Goal: Entertainment & Leisure: Consume media (video, audio)

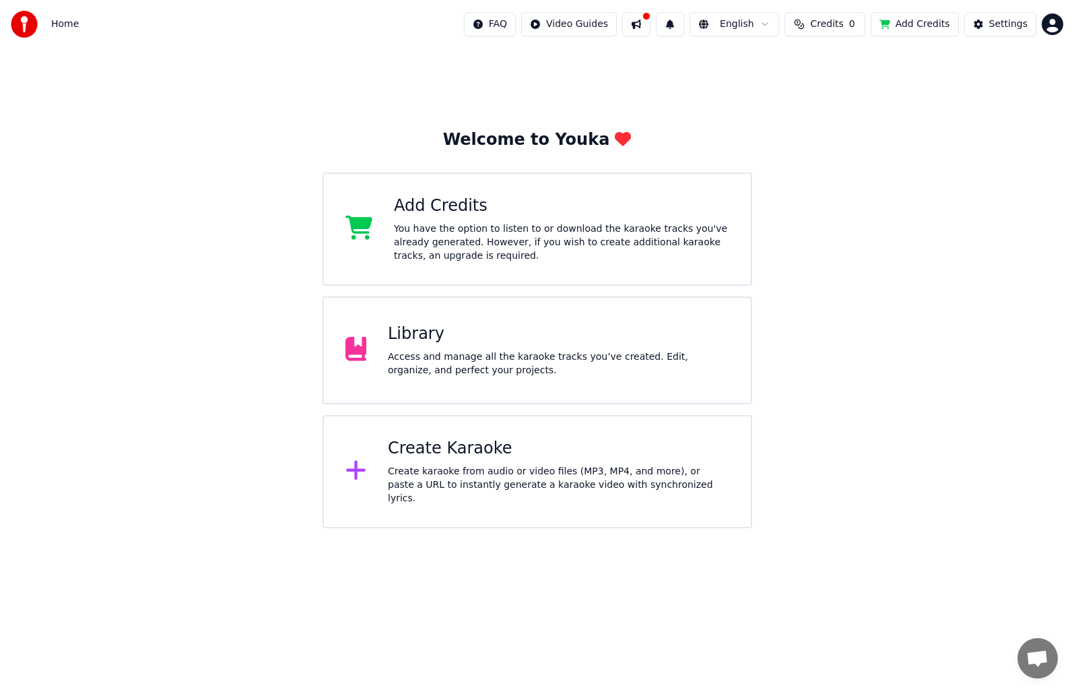
click at [552, 459] on div "Create Karaoke" at bounding box center [558, 449] width 341 height 22
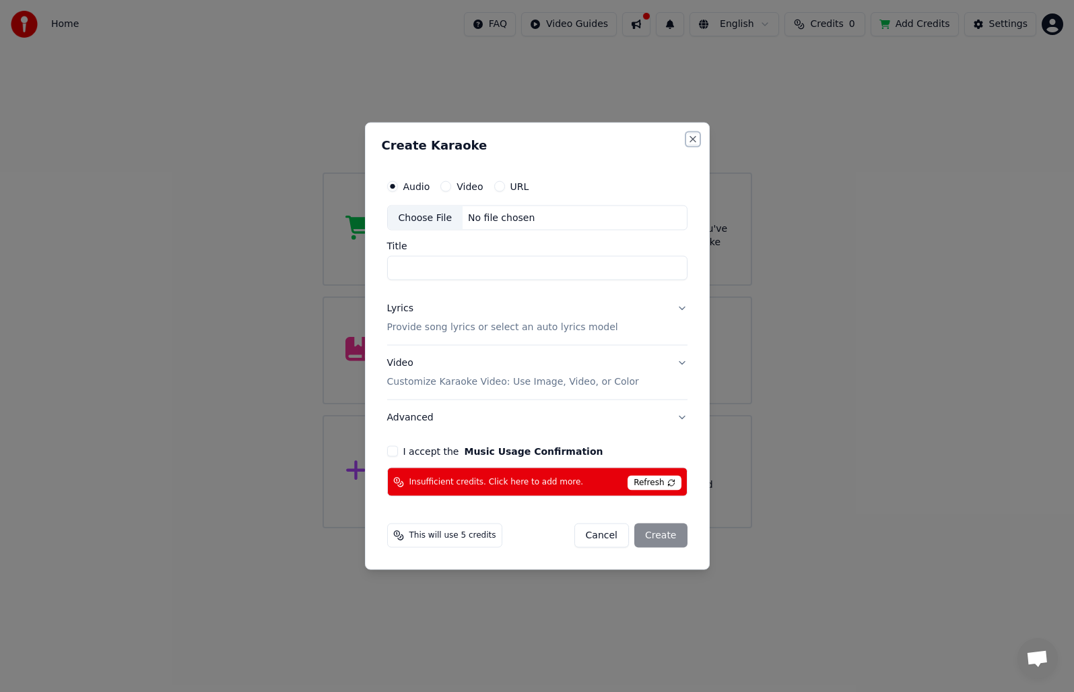
click at [691, 138] on button "Close" at bounding box center [693, 138] width 11 height 11
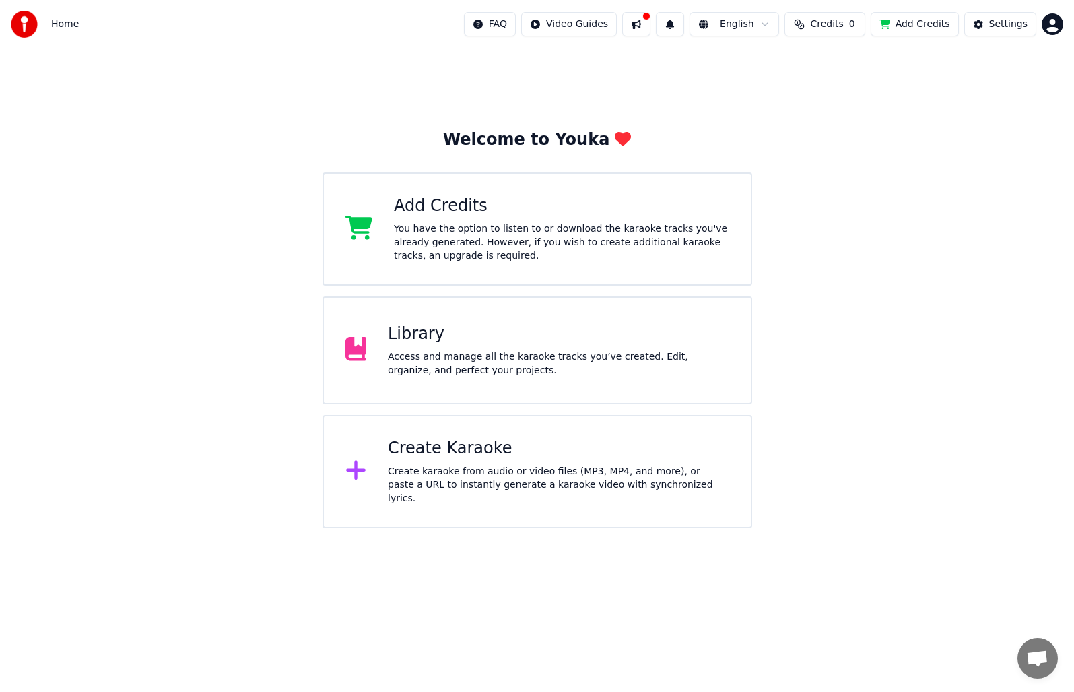
click at [1053, 24] on html "Home FAQ Video Guides English Credits 0 Add Credits Settings Welcome to Youka A…" at bounding box center [537, 264] width 1074 height 528
click at [929, 244] on html "Home FAQ Video Guides English Credits 0 Add Credits Settings Welcome to Youka A…" at bounding box center [537, 264] width 1074 height 528
click at [572, 352] on div "Access and manage all the karaoke tracks you’ve created. Edit, organize, and pe…" at bounding box center [558, 363] width 341 height 27
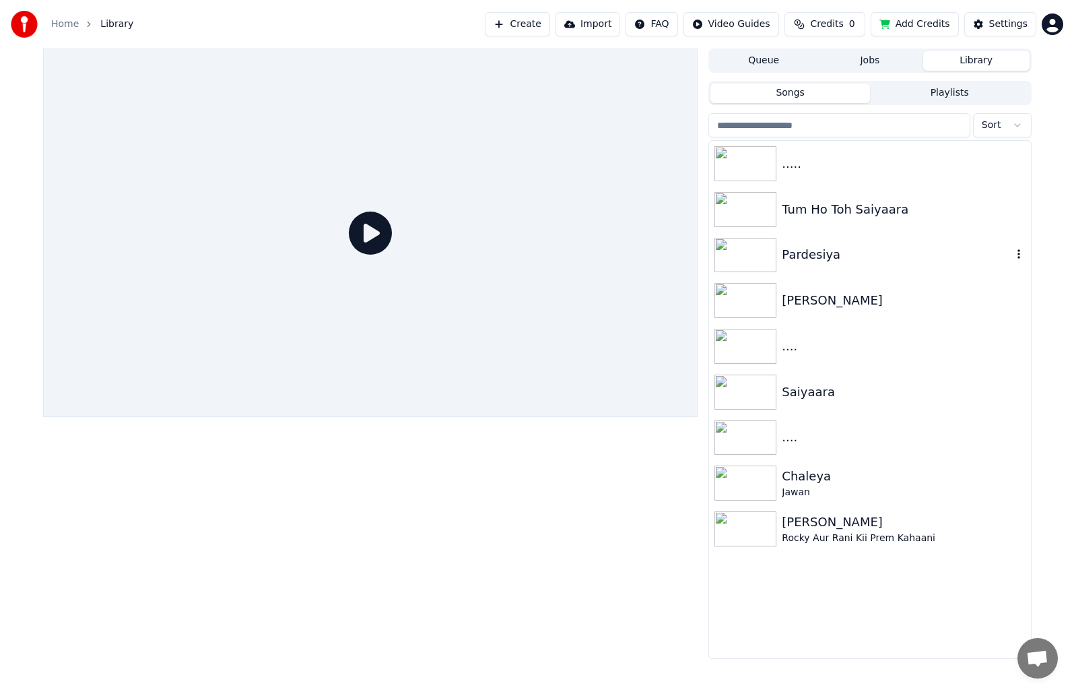
click at [738, 245] on img at bounding box center [746, 255] width 62 height 35
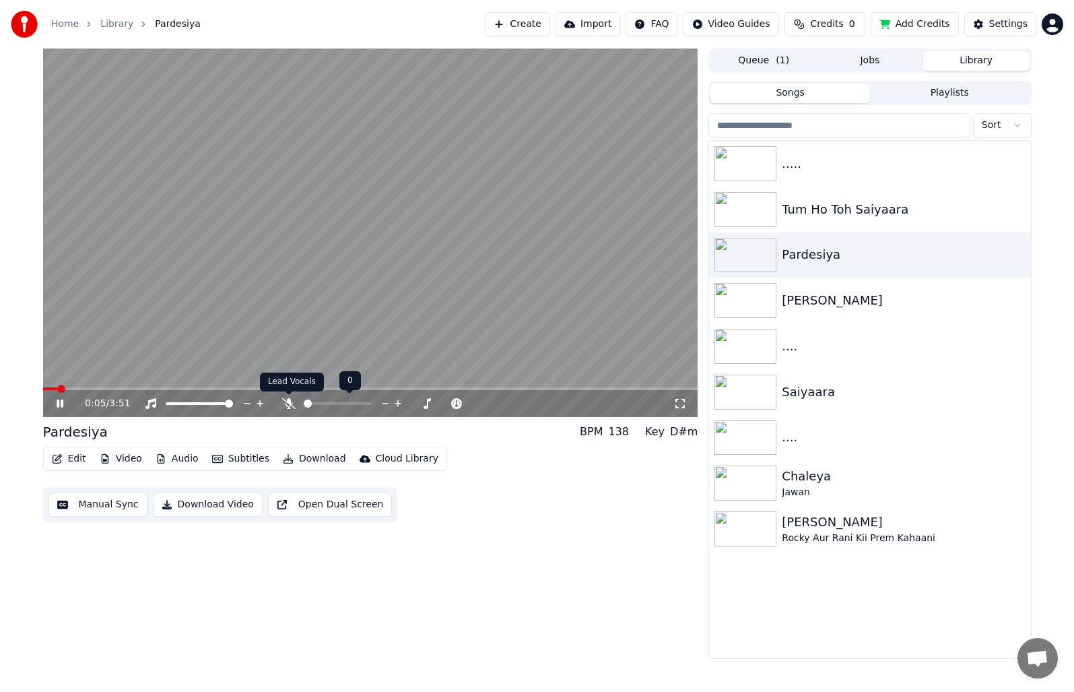
click at [291, 401] on icon at bounding box center [288, 403] width 13 height 11
click at [125, 385] on video at bounding box center [370, 232] width 655 height 368
click at [150, 382] on video at bounding box center [370, 232] width 655 height 368
click at [152, 385] on video at bounding box center [370, 232] width 655 height 368
click at [157, 390] on span at bounding box center [370, 388] width 655 height 3
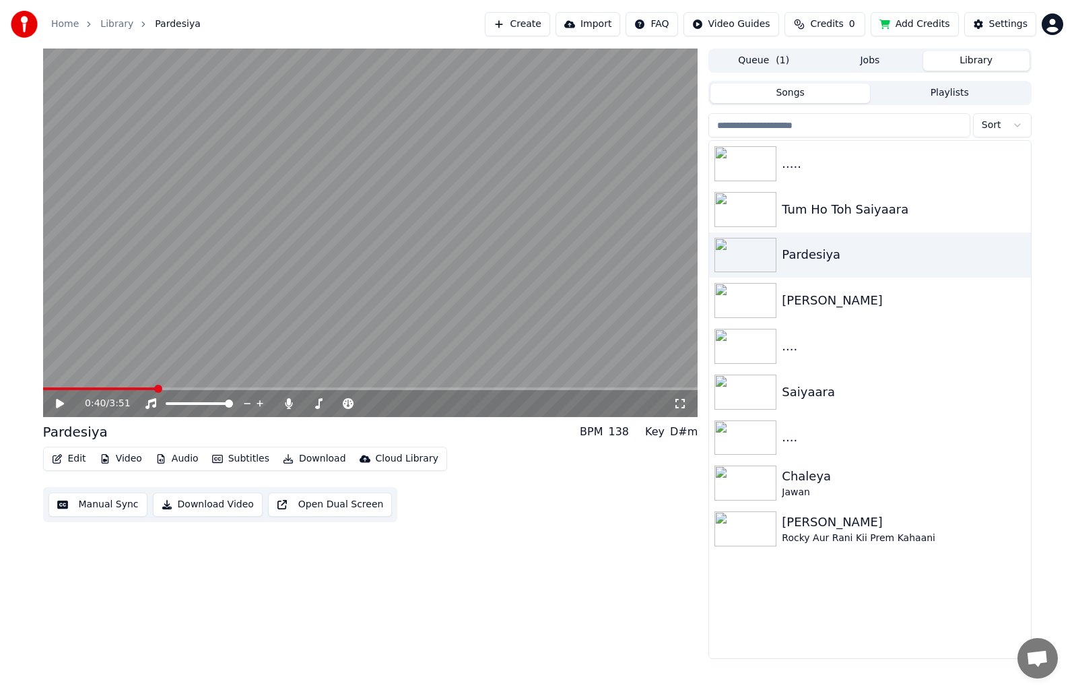
click at [55, 405] on icon at bounding box center [70, 403] width 32 height 11
click at [193, 387] on video at bounding box center [370, 232] width 655 height 368
click at [198, 388] on span at bounding box center [370, 388] width 655 height 3
click at [264, 388] on span at bounding box center [370, 388] width 655 height 3
click at [59, 401] on icon at bounding box center [60, 403] width 8 height 9
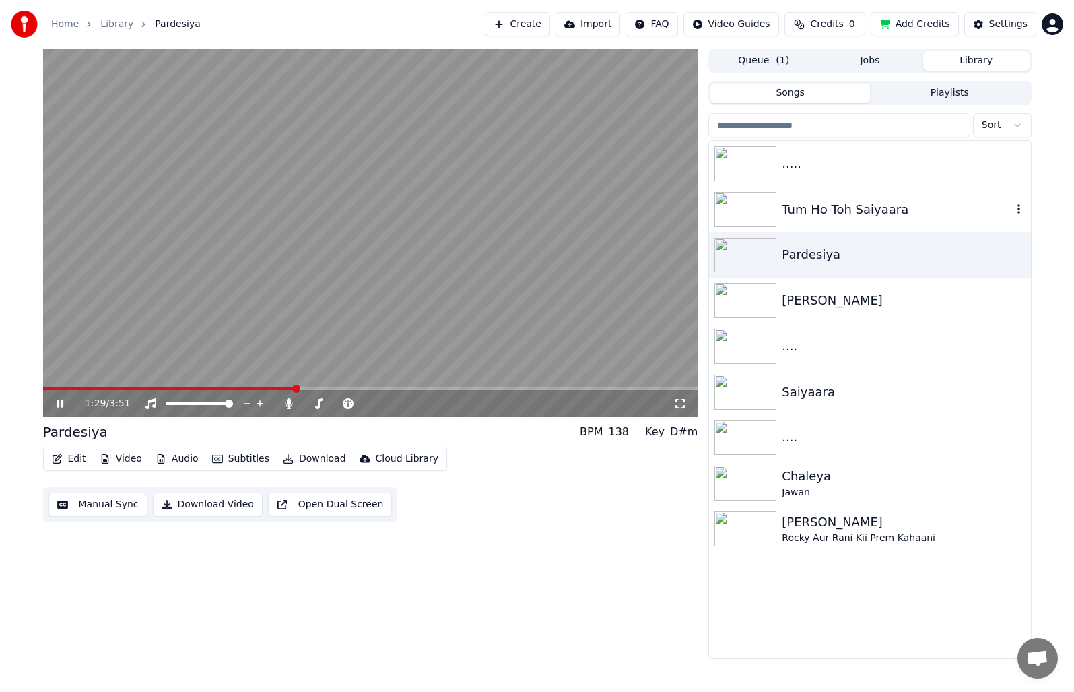
click at [751, 211] on img at bounding box center [746, 209] width 62 height 35
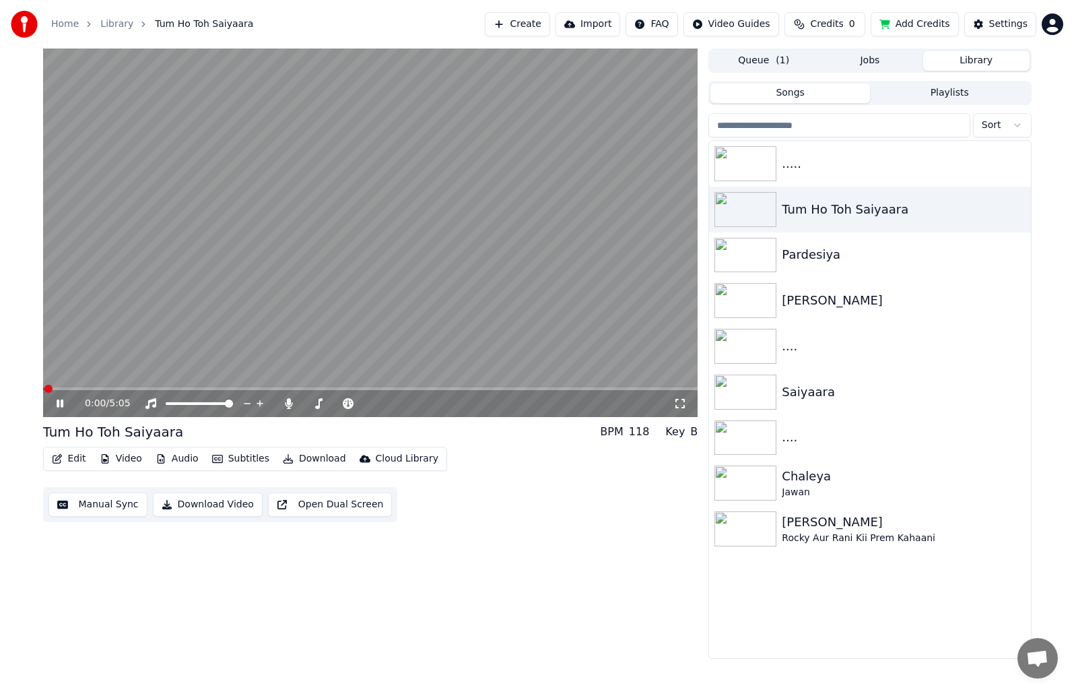
click at [75, 388] on span at bounding box center [370, 388] width 655 height 3
click at [130, 388] on span at bounding box center [370, 388] width 655 height 3
click at [176, 387] on span at bounding box center [370, 388] width 655 height 3
